Goal: Task Accomplishment & Management: Manage account settings

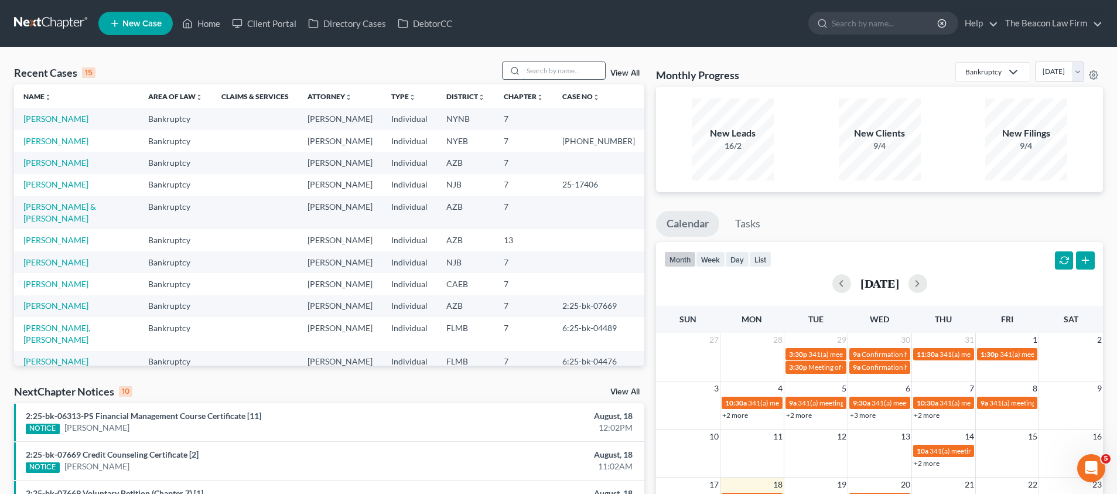
click at [536, 75] on input "search" at bounding box center [564, 70] width 82 height 17
paste input "[PERSON_NAME]"
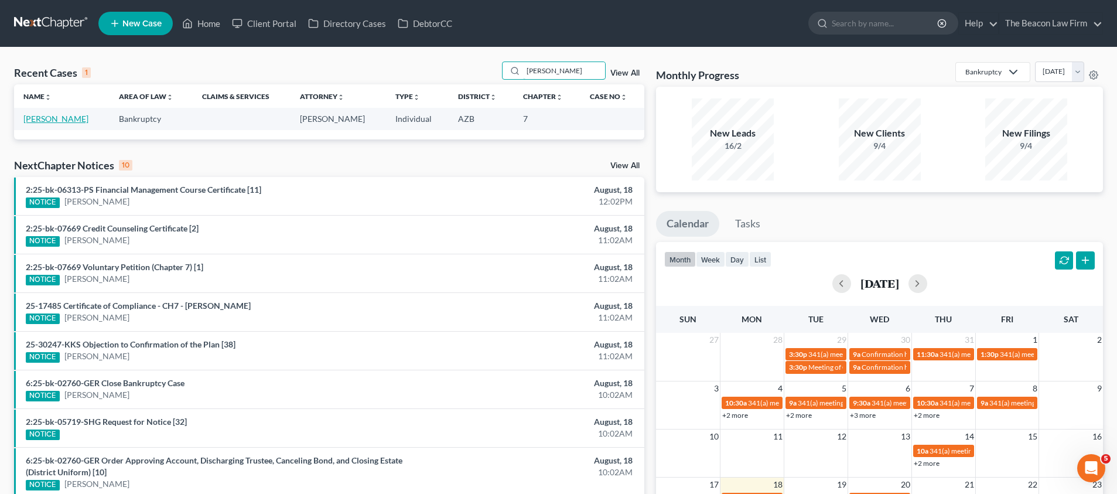
type input "[PERSON_NAME]"
click at [61, 117] on link "[PERSON_NAME]" at bounding box center [55, 119] width 65 height 10
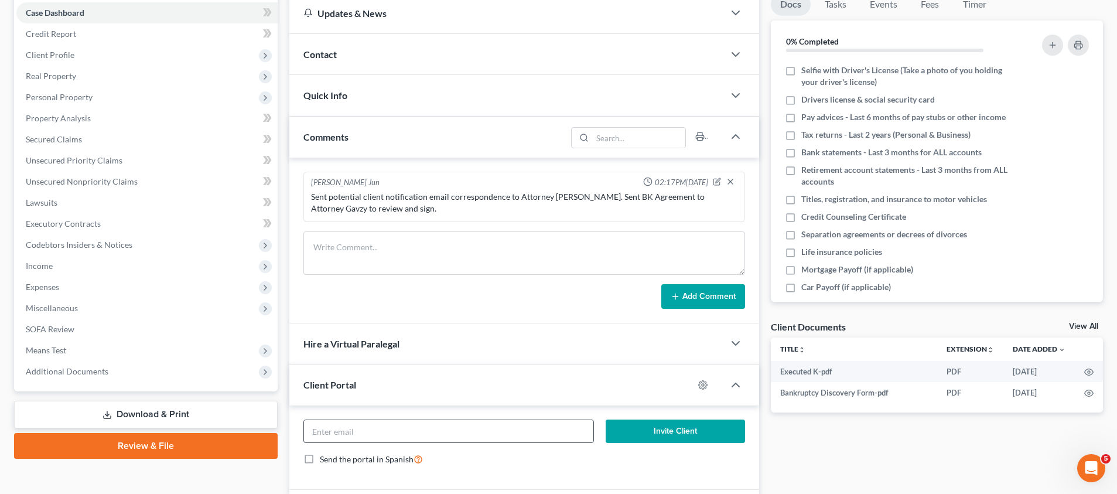
scroll to position [179, 0]
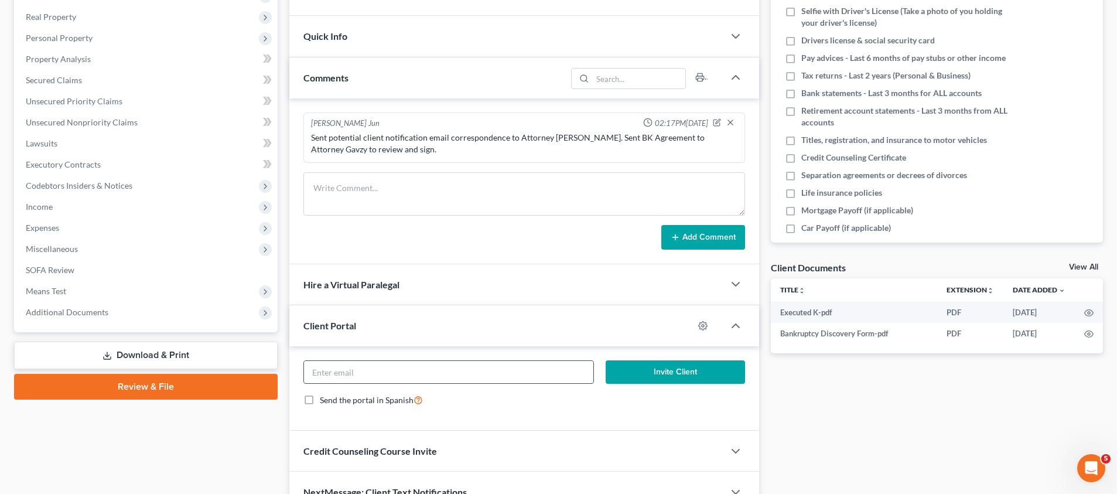
click at [446, 369] on input "email" at bounding box center [448, 372] width 289 height 22
paste input "[EMAIL_ADDRESS][DOMAIN_NAME]"
type input "[EMAIL_ADDRESS][DOMAIN_NAME]"
click at [704, 323] on icon "button" at bounding box center [702, 325] width 9 height 9
select select "6"
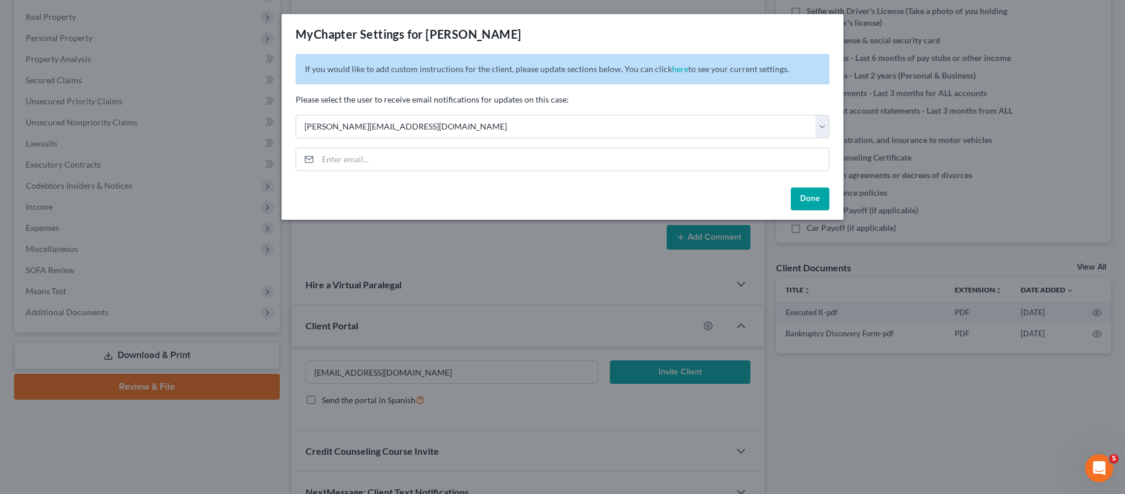
click at [809, 196] on button "Done" at bounding box center [810, 198] width 39 height 23
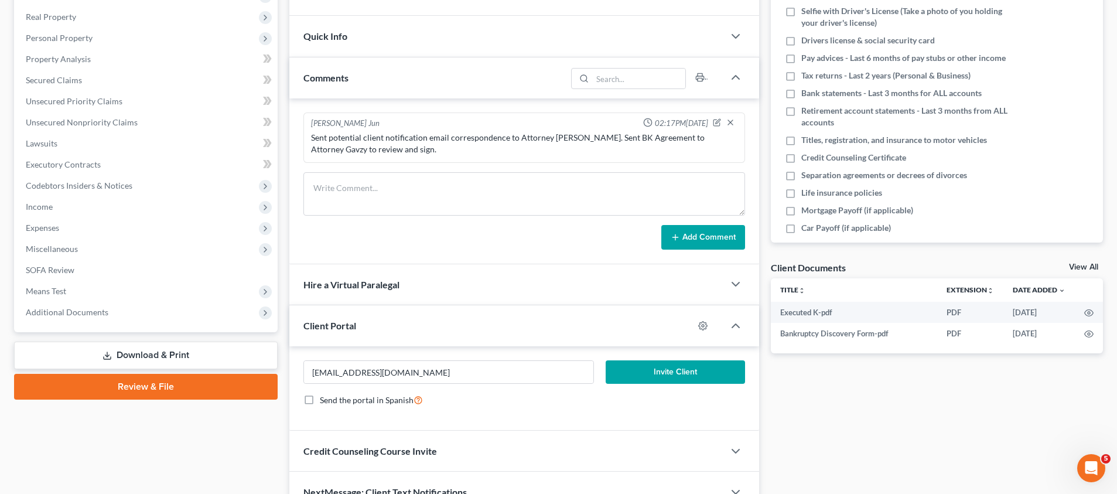
drag, startPoint x: 679, startPoint y: 365, endPoint x: 714, endPoint y: 318, distance: 59.0
click at [714, 318] on div "Client Portal [EMAIL_ADDRESS][DOMAIN_NAME] Invite Client Send the portal in Spa…" at bounding box center [524, 367] width 470 height 125
click at [704, 323] on icon "button" at bounding box center [702, 325] width 9 height 9
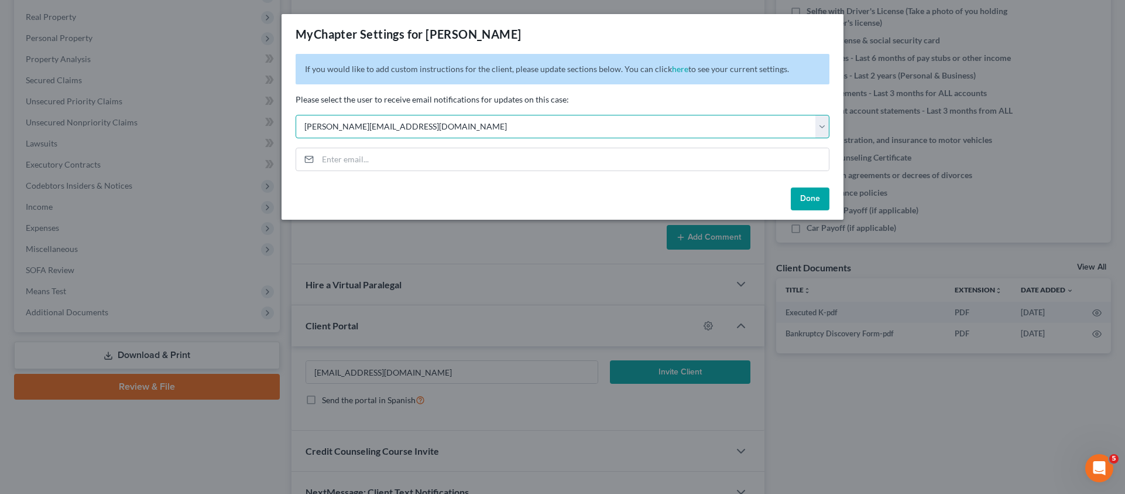
select select "11"
click at [805, 197] on button "Done" at bounding box center [810, 198] width 39 height 23
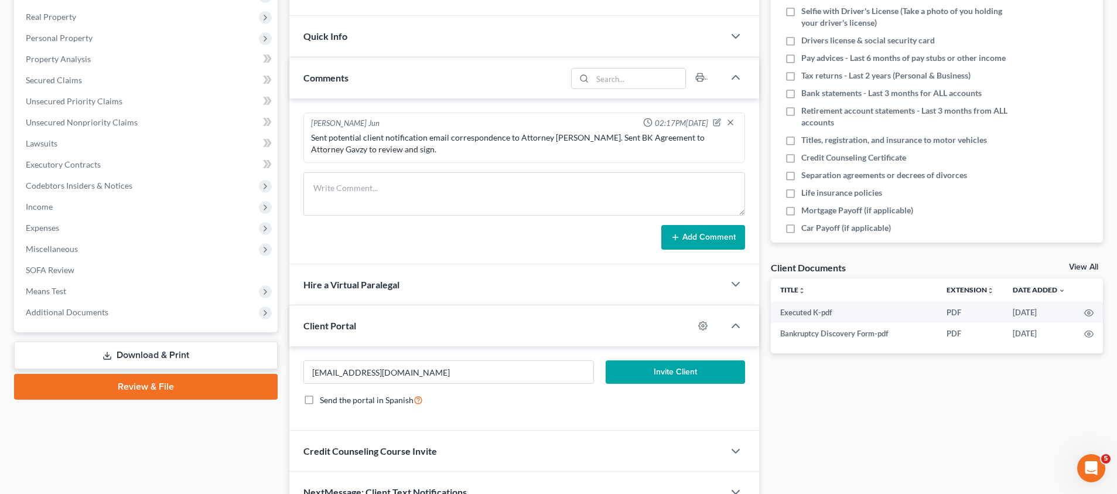
drag, startPoint x: 680, startPoint y: 367, endPoint x: 669, endPoint y: 365, distance: 10.8
click at [676, 368] on button "Invite Client" at bounding box center [674, 371] width 139 height 23
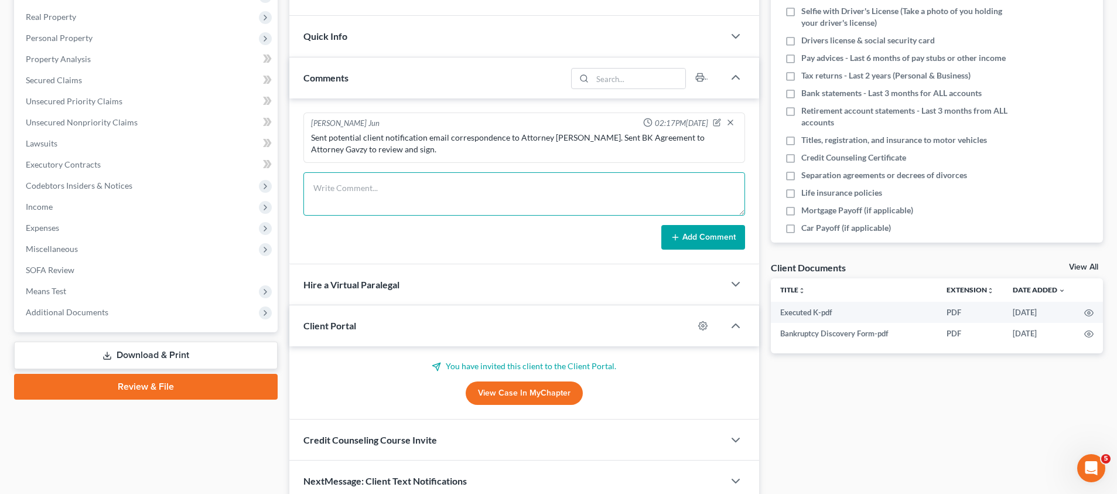
click at [367, 189] on textarea at bounding box center [523, 193] width 441 height 43
drag, startPoint x: 409, startPoint y: 200, endPoint x: 424, endPoint y: 197, distance: 16.2
click at [408, 200] on textarea at bounding box center [523, 193] width 441 height 43
paste textarea "Client is paid in full. Sent client and Attorney [PERSON_NAME] petition prepara…"
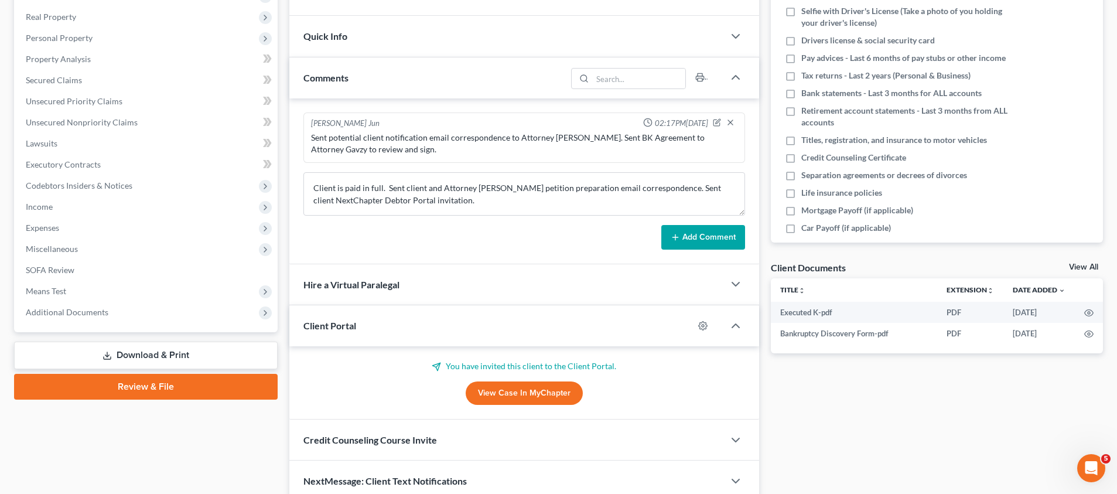
drag, startPoint x: 515, startPoint y: 136, endPoint x: 521, endPoint y: 136, distance: 6.4
click at [515, 137] on div "Sent potential client notification email correspondence to Attorney [PERSON_NAM…" at bounding box center [524, 143] width 426 height 23
drag, startPoint x: 550, startPoint y: 135, endPoint x: 571, endPoint y: 135, distance: 21.1
click at [571, 135] on div "Sent potential client notification email correspondence to Attorney [PERSON_NAM…" at bounding box center [524, 143] width 426 height 23
drag, startPoint x: 571, startPoint y: 135, endPoint x: 552, endPoint y: 135, distance: 18.7
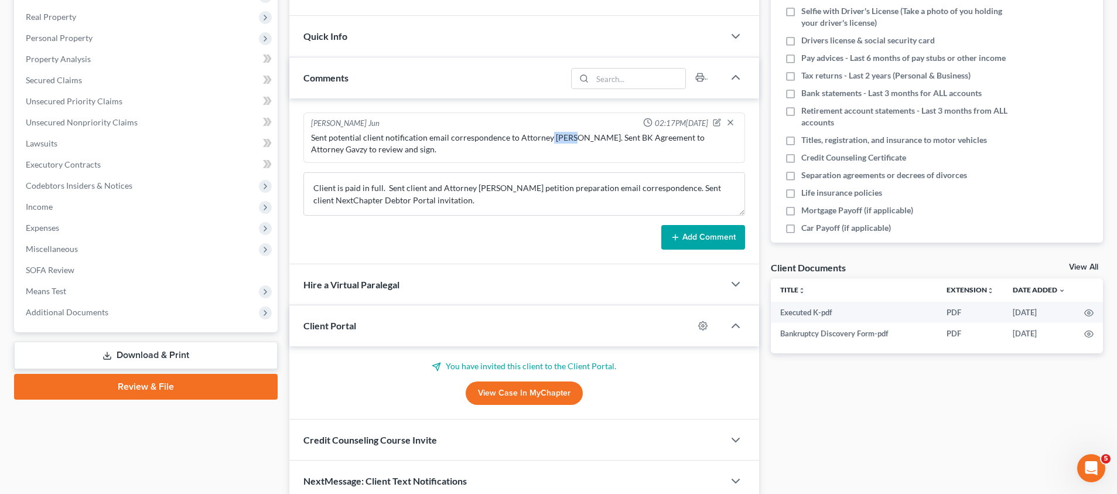
click at [570, 135] on div "Sent potential client notification email correspondence to Attorney [PERSON_NAM…" at bounding box center [524, 143] width 426 height 23
drag, startPoint x: 550, startPoint y: 135, endPoint x: 571, endPoint y: 134, distance: 20.5
click at [571, 134] on div "Sent potential client notification email correspondence to Attorney [PERSON_NAM…" at bounding box center [524, 143] width 426 height 23
copy div "Gavzy"
click at [486, 184] on textarea "Client is paid in full. Sent client and Attorney [PERSON_NAME] petition prepara…" at bounding box center [523, 193] width 441 height 43
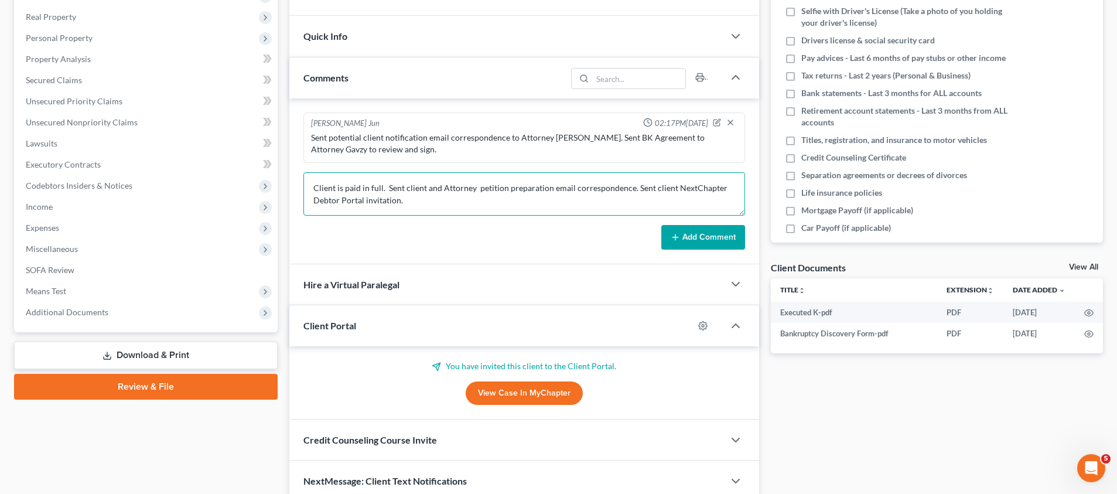
paste textarea "Gavzy"
type textarea "Client is paid in full. Sent client and Attorney [PERSON_NAME] petition prepara…"
click at [695, 236] on button "Add Comment" at bounding box center [703, 237] width 84 height 25
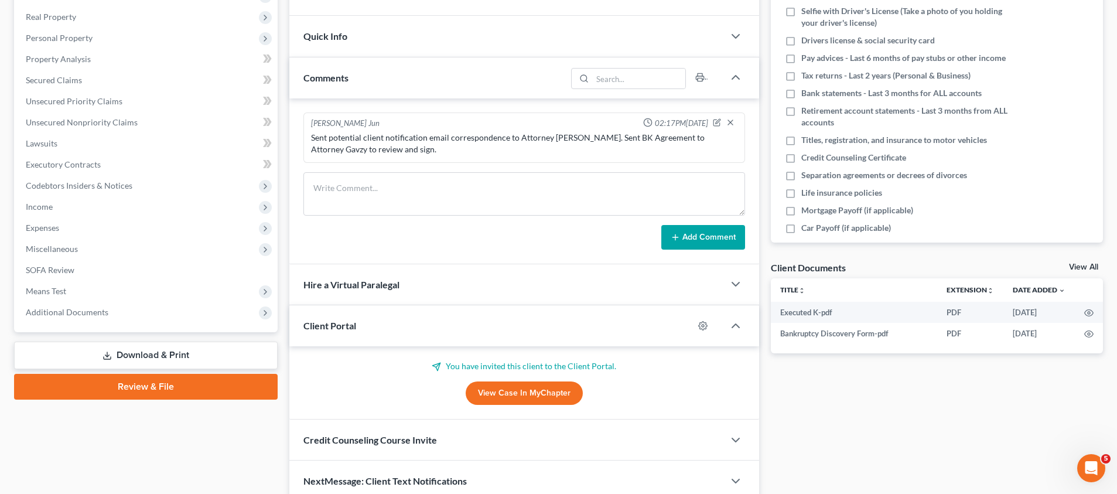
click at [695, 238] on form "Add Comment" at bounding box center [523, 210] width 441 height 77
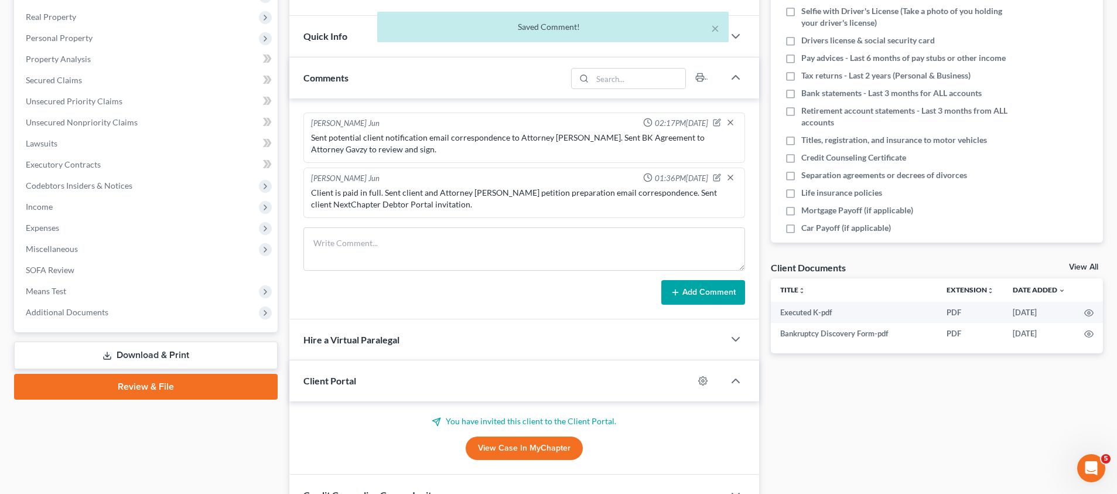
click at [507, 292] on div "Add Comment" at bounding box center [523, 292] width 441 height 25
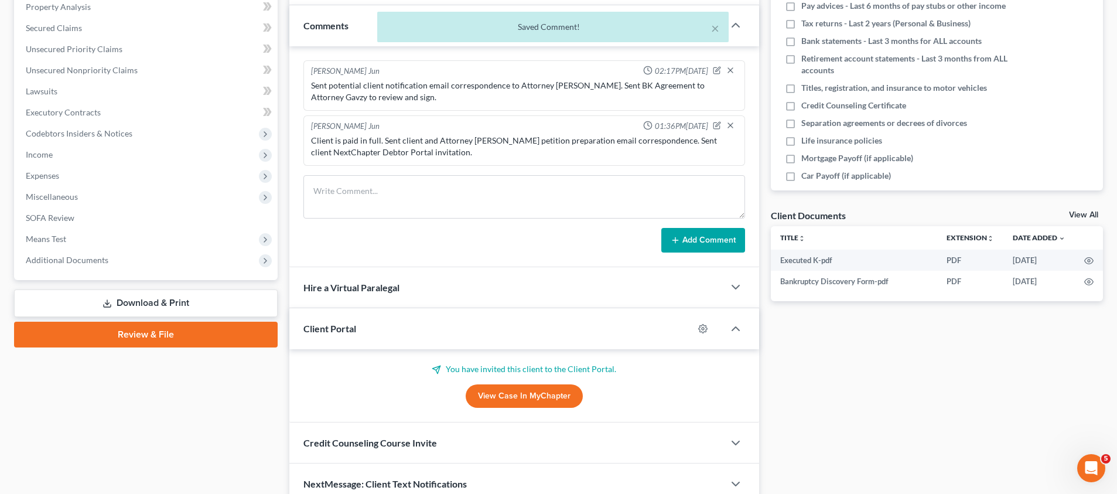
scroll to position [255, 0]
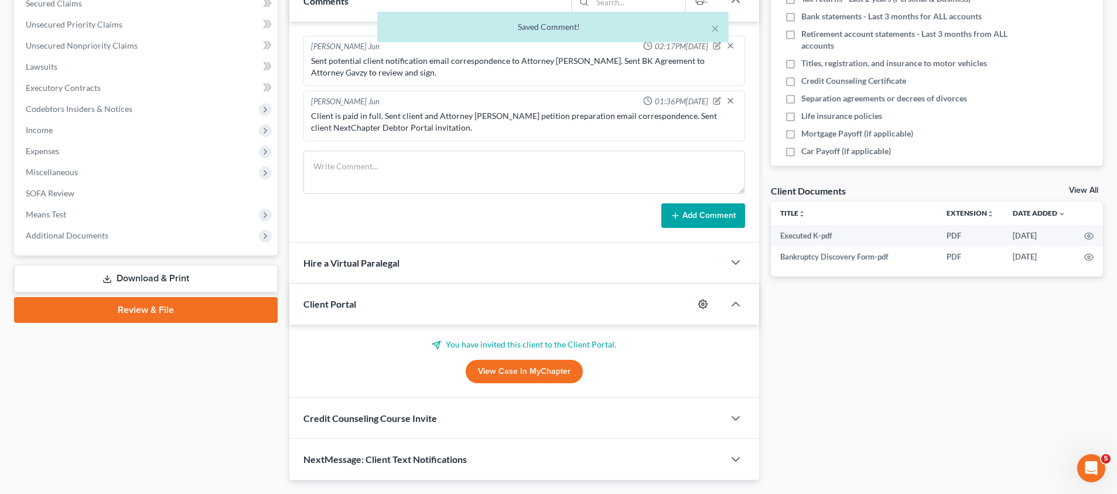
click at [701, 303] on icon "button" at bounding box center [702, 303] width 9 height 9
select select "11"
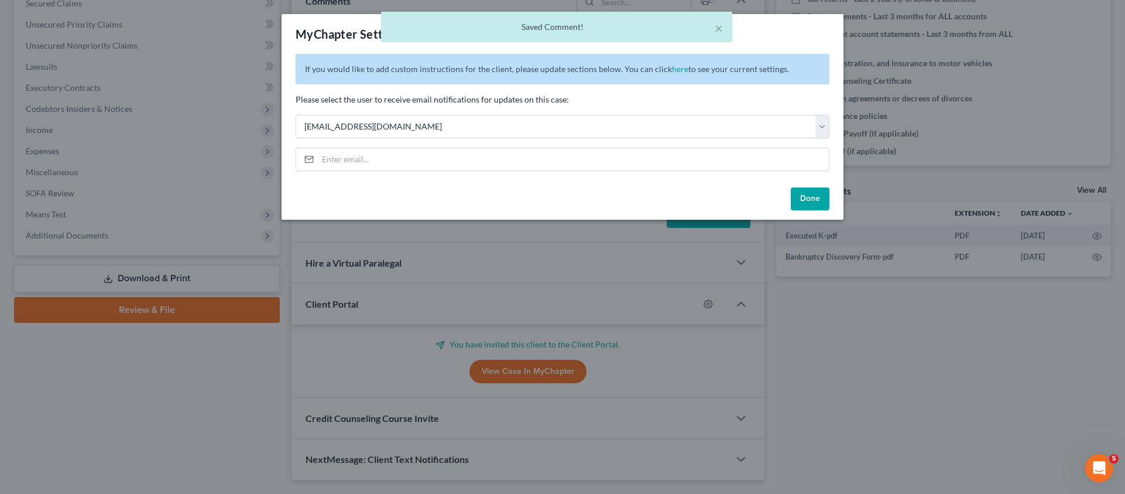
click at [819, 197] on button "Done" at bounding box center [810, 198] width 39 height 23
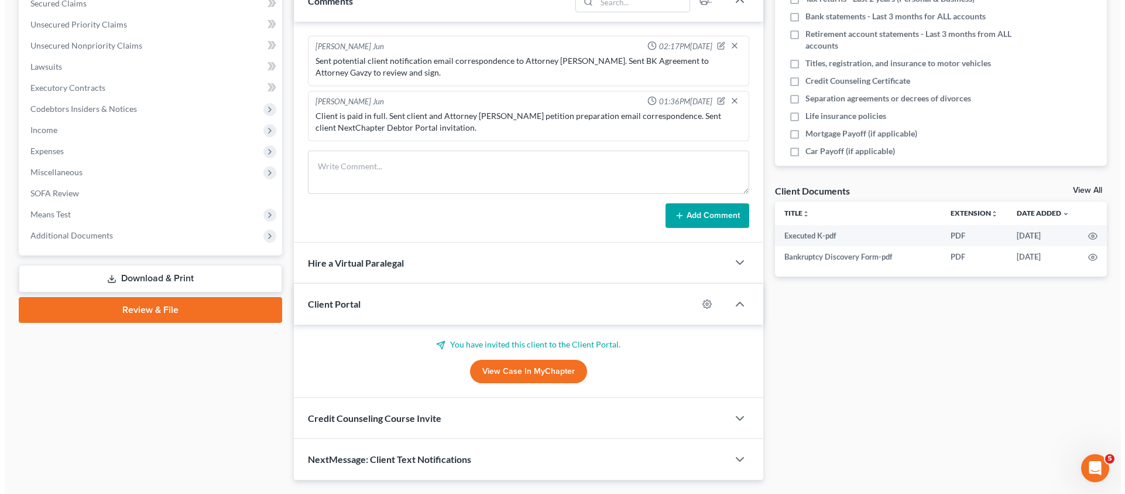
scroll to position [0, 0]
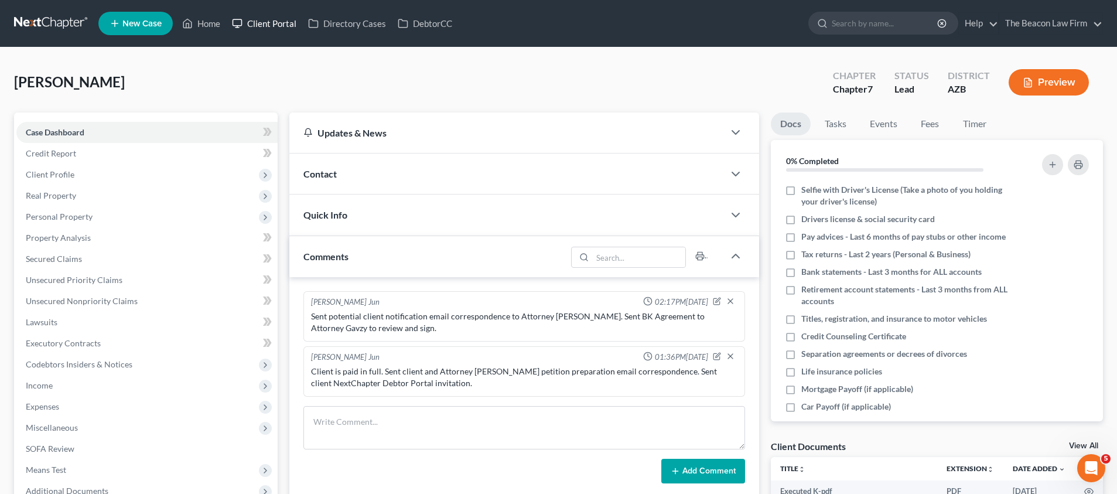
click at [278, 27] on link "Client Portal" at bounding box center [264, 23] width 76 height 21
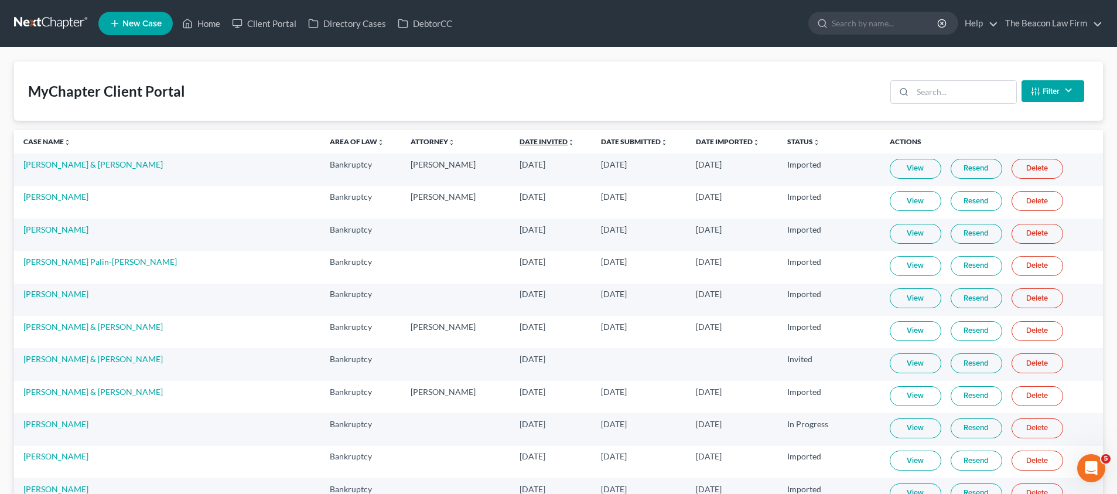
click at [519, 142] on link "Date Invited unfold_more expand_more expand_less" at bounding box center [546, 141] width 55 height 9
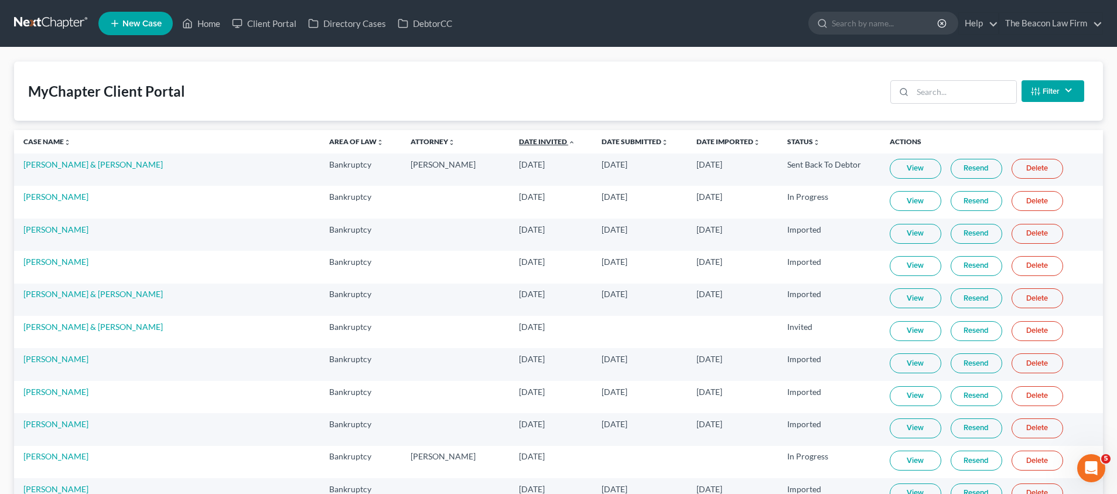
click at [519, 139] on link "Date Invited unfold_more expand_more expand_less" at bounding box center [547, 141] width 56 height 9
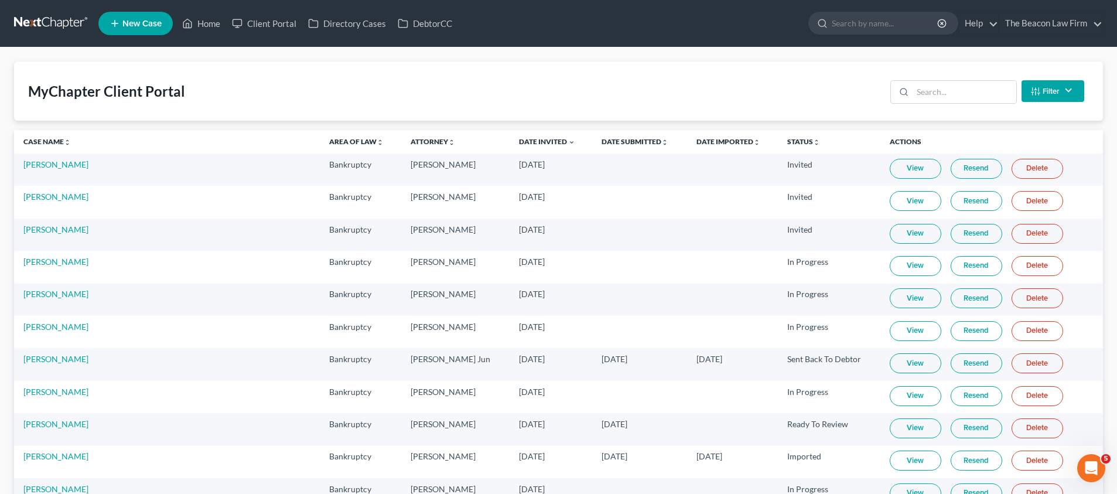
click at [964, 169] on link "Resend" at bounding box center [976, 169] width 52 height 20
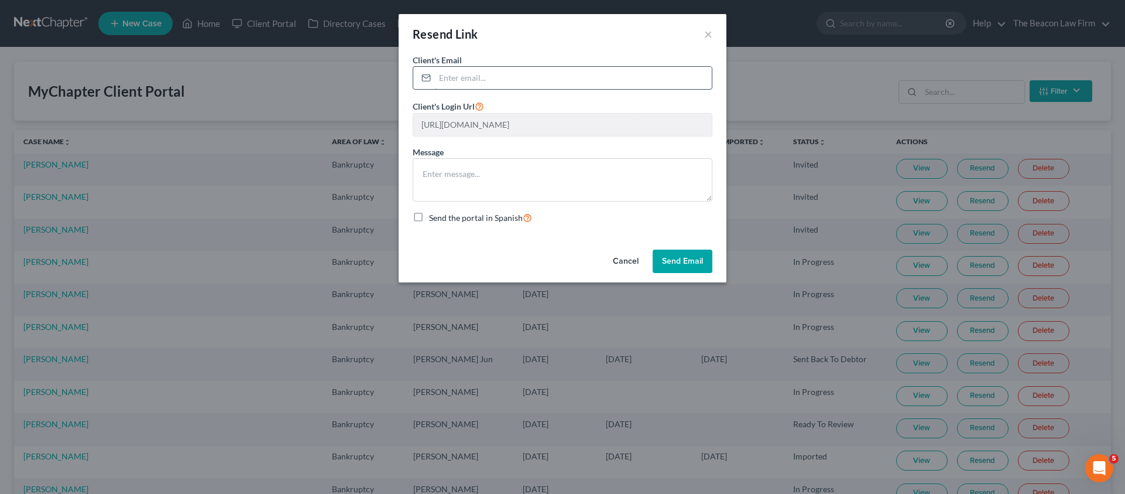
click at [526, 81] on input "email" at bounding box center [573, 78] width 277 height 22
paste input "[EMAIL_ADDRESS][DOMAIN_NAME]"
type input "[EMAIL_ADDRESS][DOMAIN_NAME]"
click at [684, 260] on button "Send Email" at bounding box center [683, 260] width 60 height 23
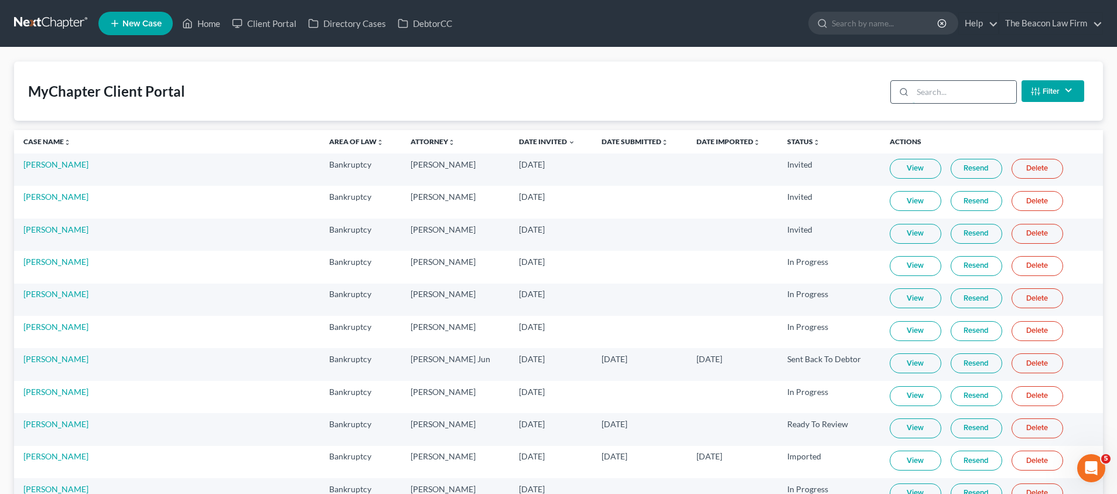
click at [936, 91] on input "search" at bounding box center [964, 92] width 104 height 22
paste input "Hemmestad"
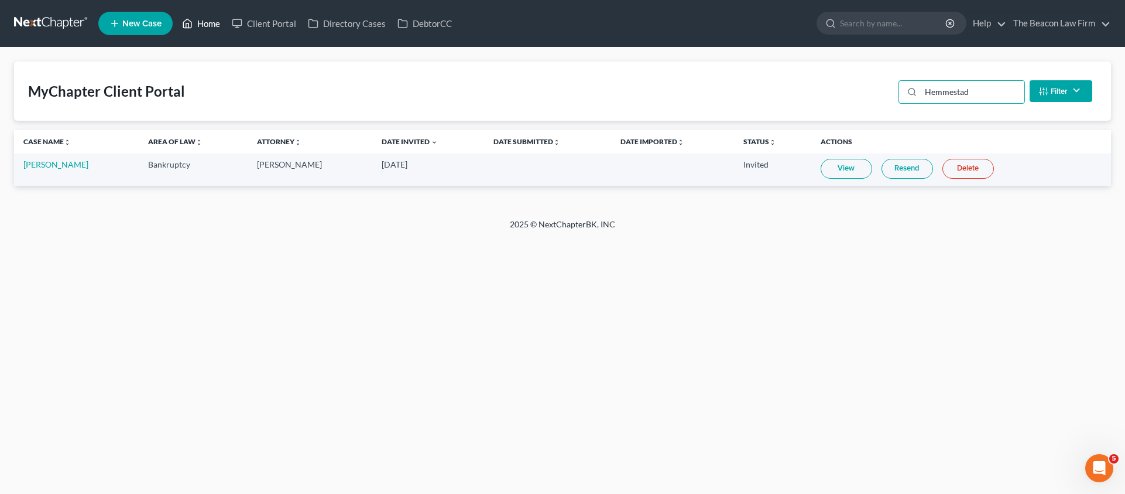
type input "Hemmestad"
click at [205, 23] on link "Home" at bounding box center [201, 23] width 50 height 21
